Goal: Task Accomplishment & Management: Complete application form

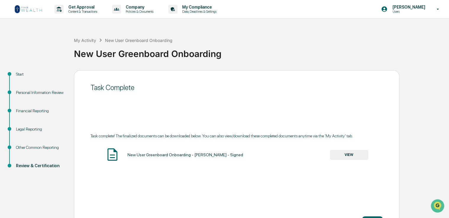
click at [40, 9] on img at bounding box center [28, 8] width 28 height 9
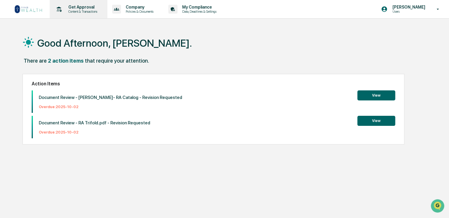
click at [75, 9] on p "Get Approval" at bounding box center [82, 7] width 37 height 5
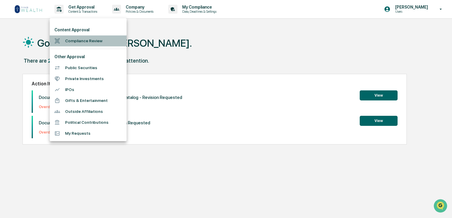
click at [87, 40] on li "Compliance Review" at bounding box center [88, 40] width 77 height 11
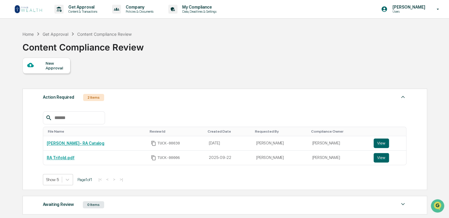
click at [54, 67] on div "New Approval" at bounding box center [56, 65] width 20 height 9
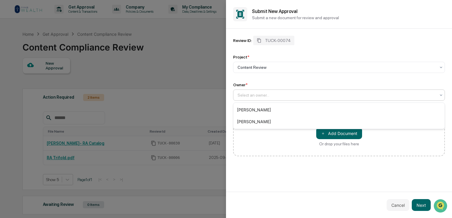
click at [267, 97] on div at bounding box center [336, 95] width 198 height 6
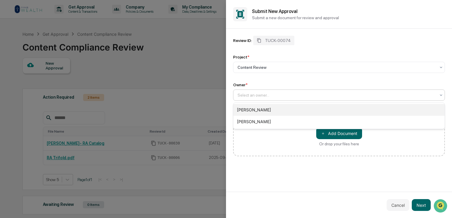
click at [266, 111] on div "[PERSON_NAME]" at bounding box center [338, 110] width 211 height 12
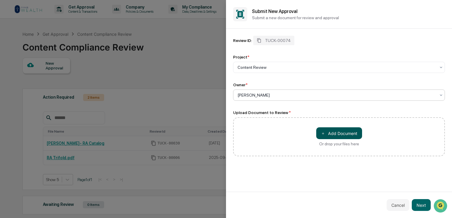
click at [326, 131] on button "＋ Add Document" at bounding box center [339, 133] width 46 height 12
click at [417, 203] on button "Next" at bounding box center [421, 205] width 19 height 12
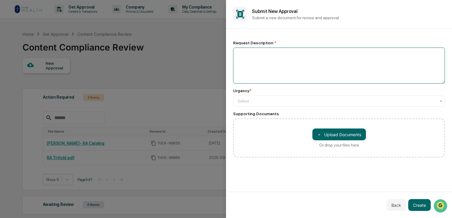
click at [264, 61] on textarea at bounding box center [339, 66] width 212 height 36
type textarea "**********"
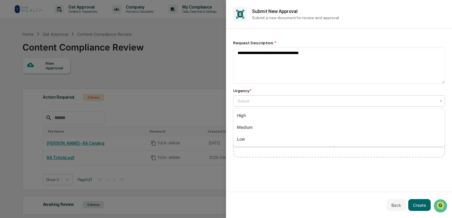
click at [280, 107] on div "Select" at bounding box center [339, 101] width 212 height 11
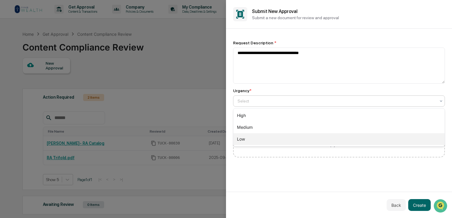
click at [248, 135] on div "Low" at bounding box center [338, 139] width 211 height 12
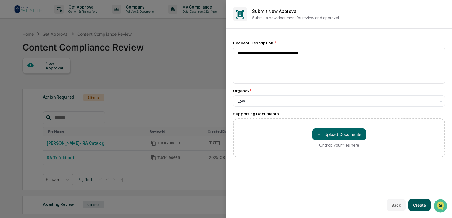
click at [416, 205] on button "Create" at bounding box center [419, 205] width 22 height 12
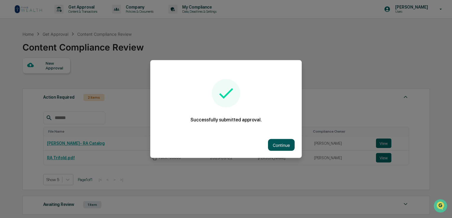
click at [283, 147] on button "Continue" at bounding box center [281, 145] width 27 height 12
